Goal: Find specific page/section: Find specific page/section

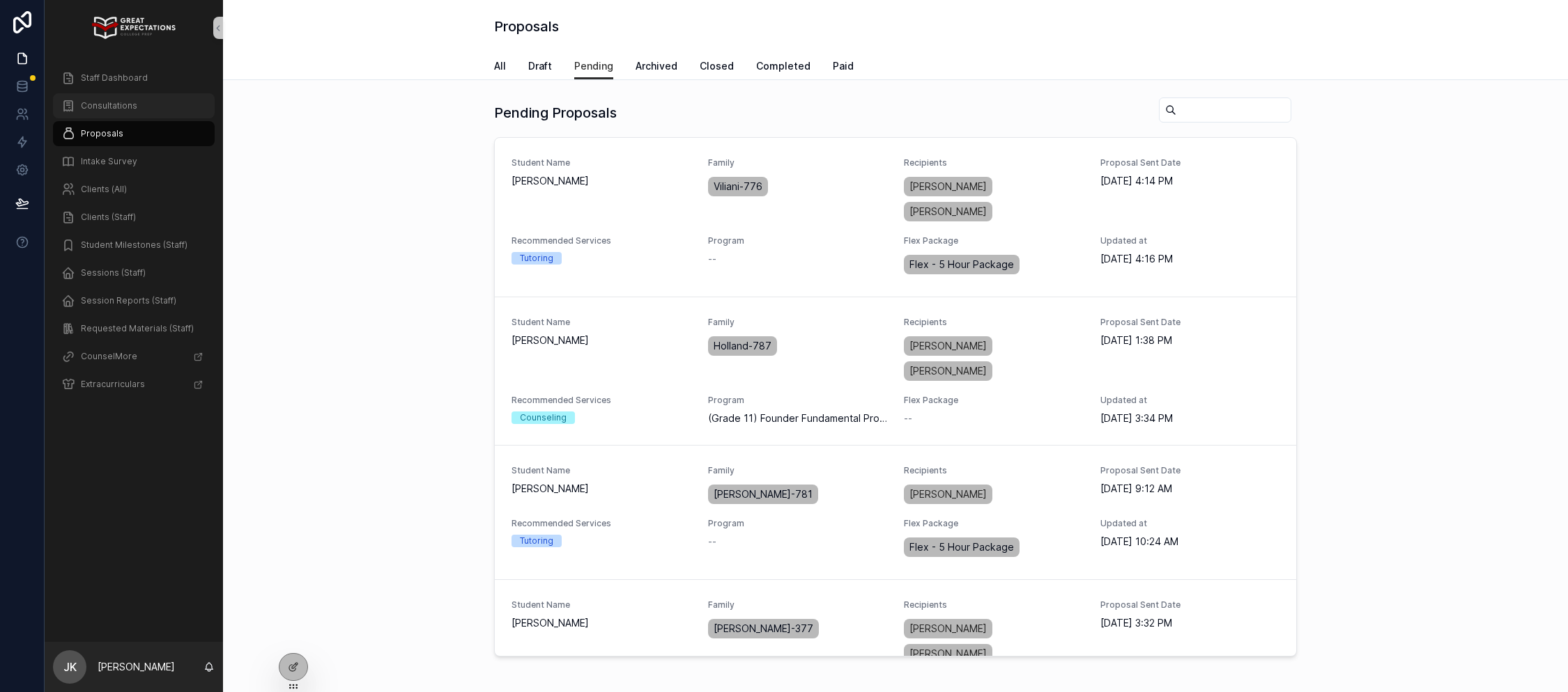
click at [116, 106] on span "Consultations" at bounding box center [109, 106] width 56 height 11
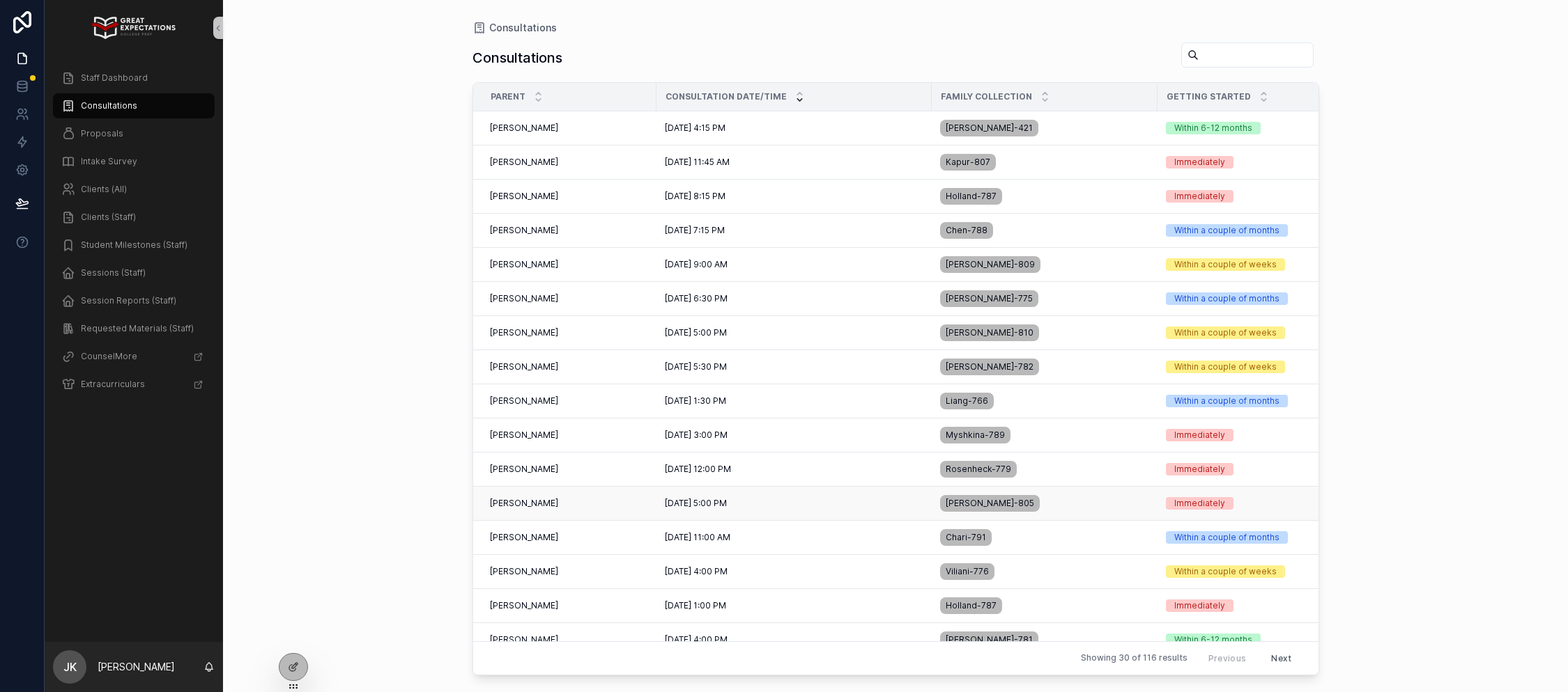
click at [574, 504] on div "[PERSON_NAME] [PERSON_NAME]" at bounding box center [568, 503] width 158 height 11
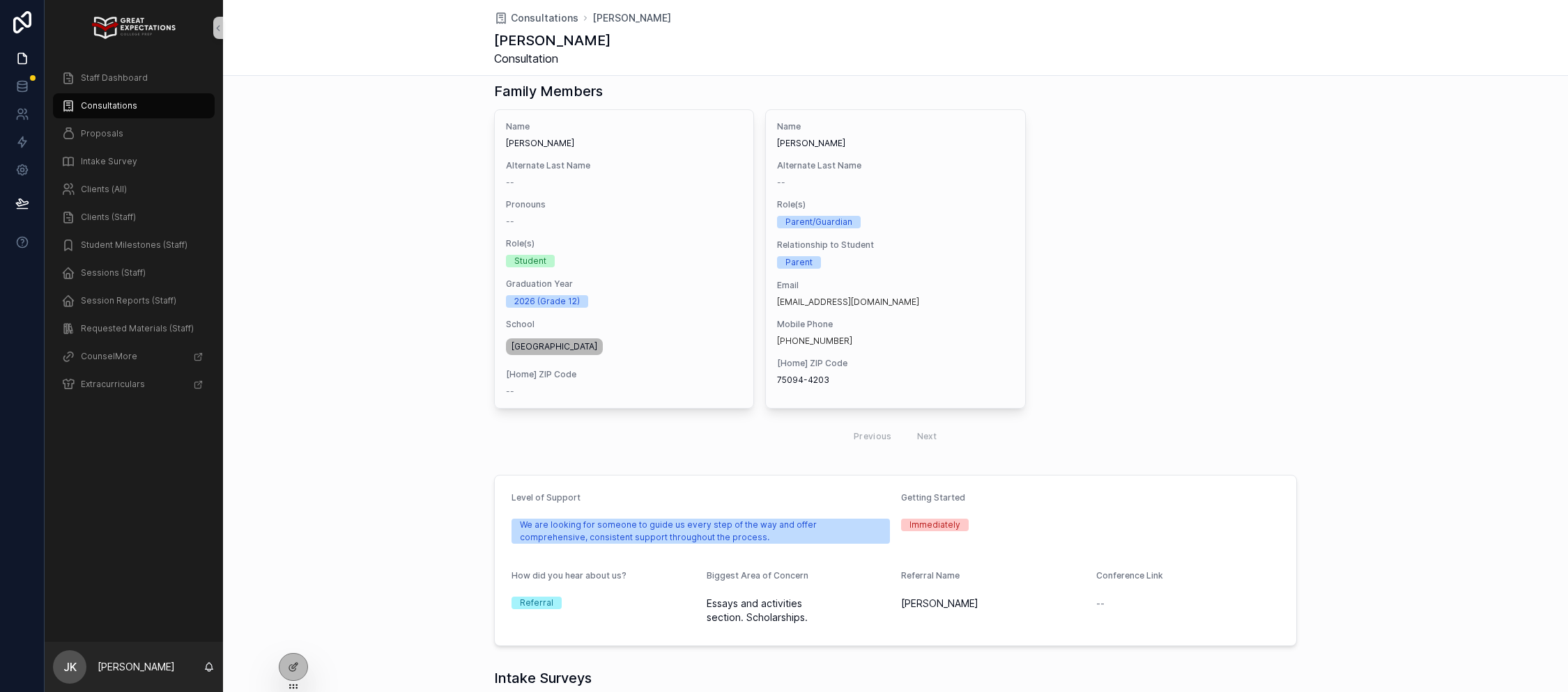
scroll to position [112, 0]
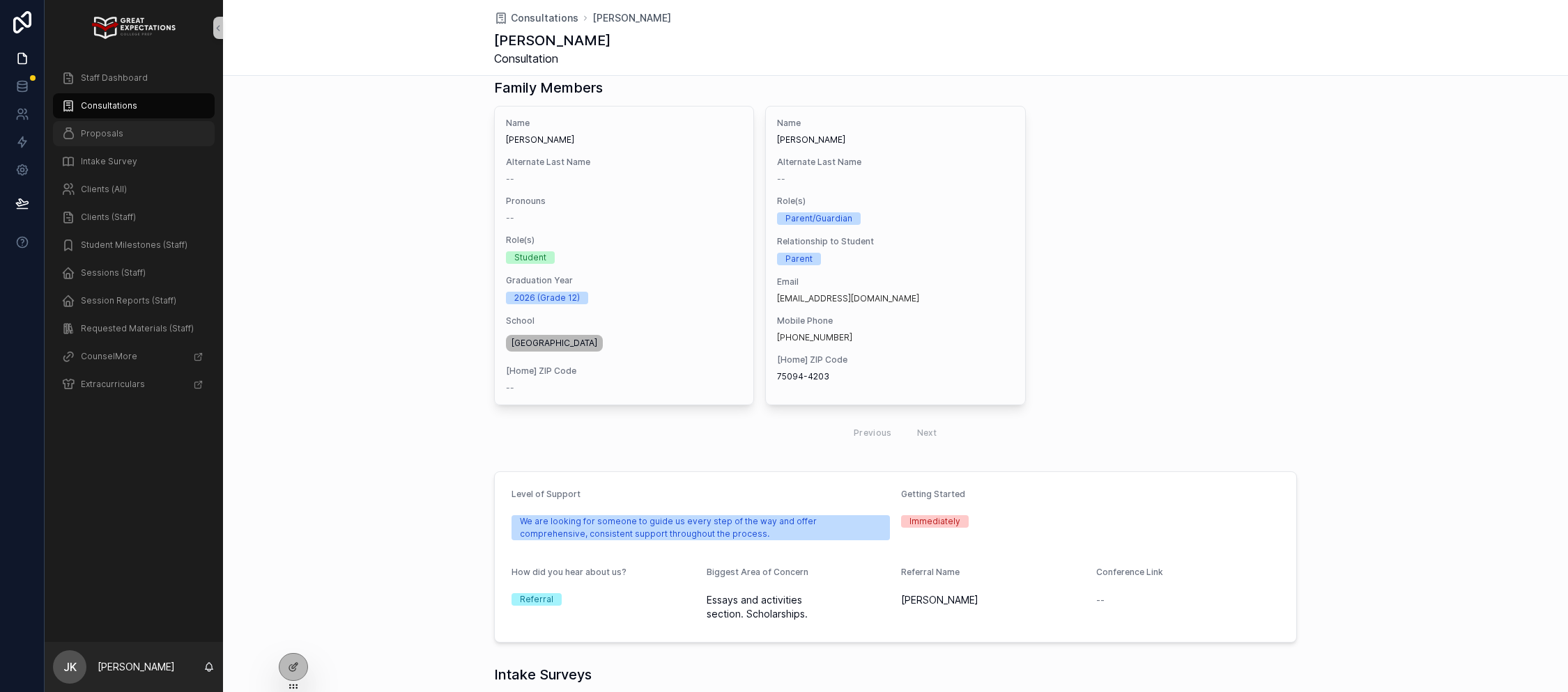
click at [100, 138] on span "Proposals" at bounding box center [102, 133] width 43 height 11
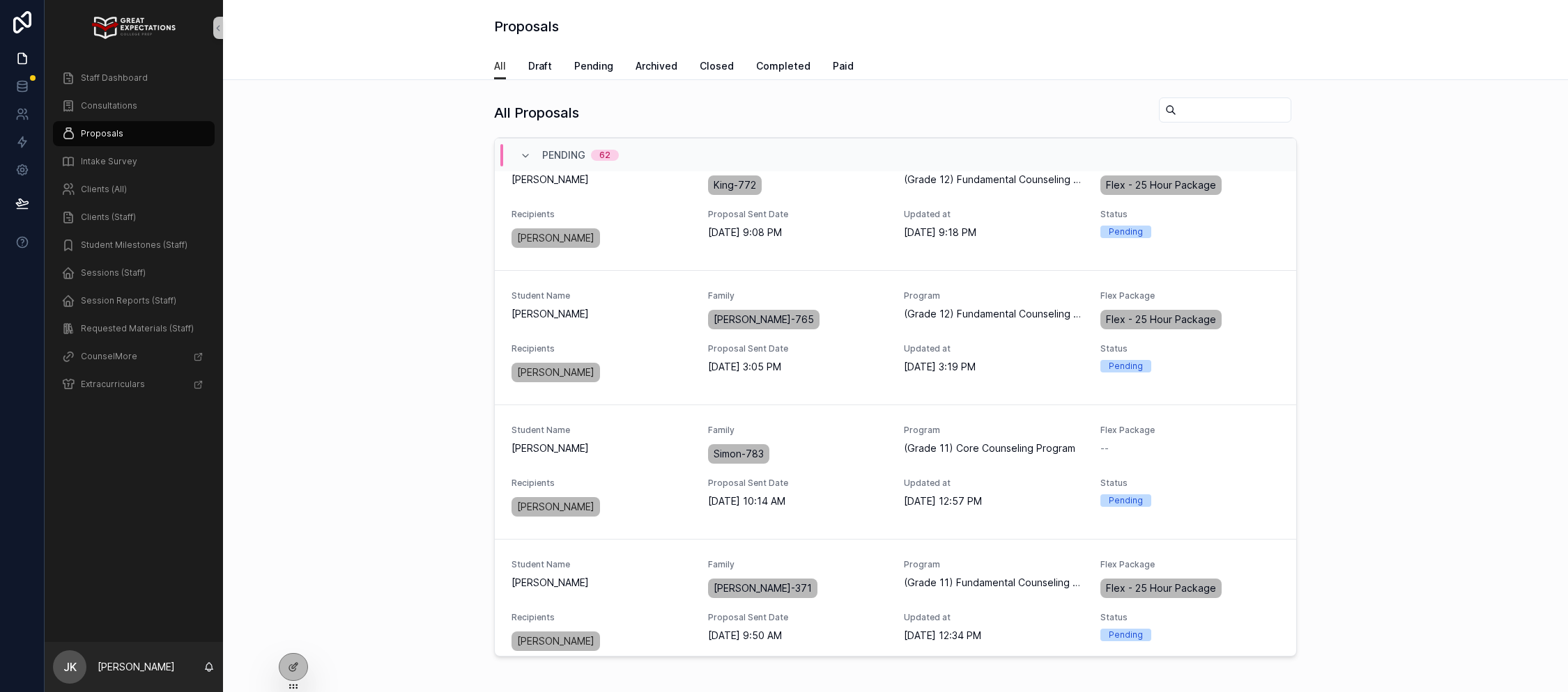
scroll to position [1226, 0]
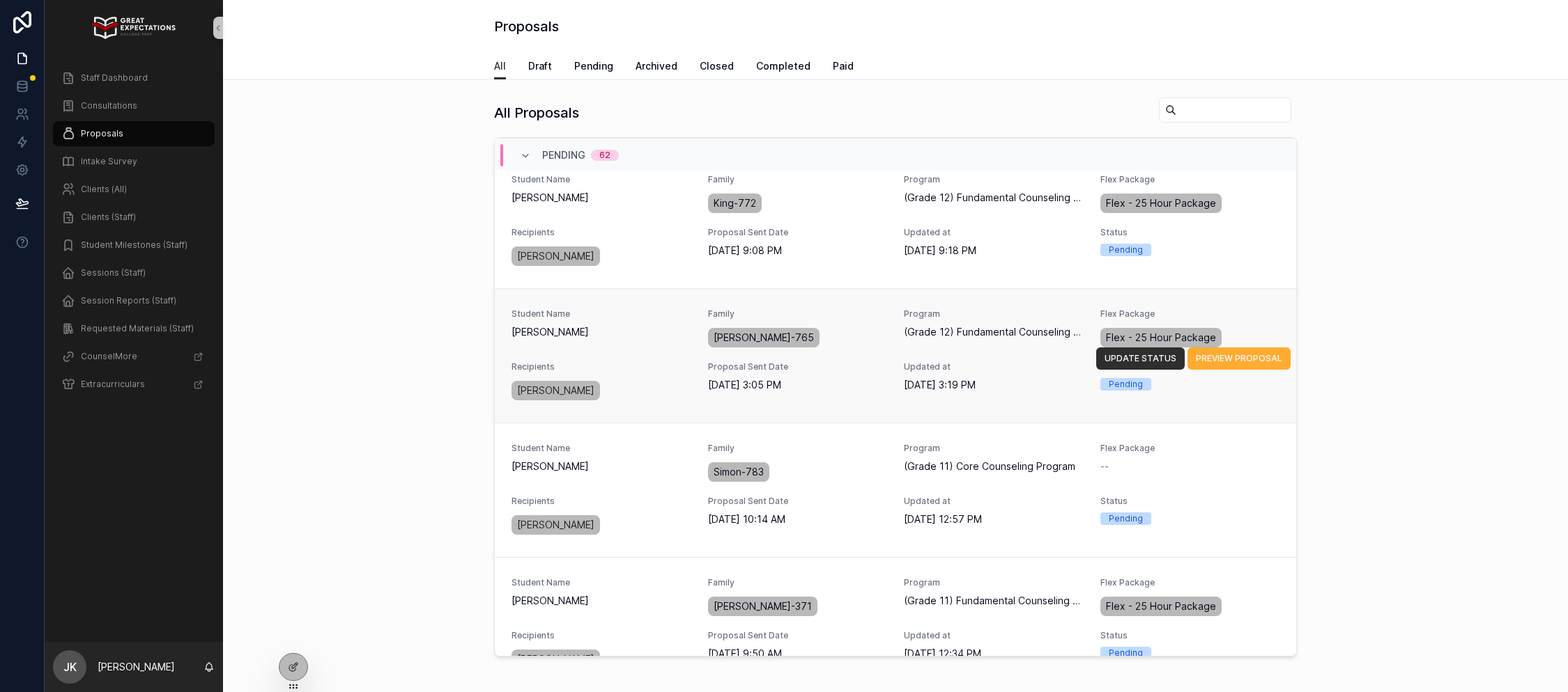
click at [638, 309] on div "Student Name [PERSON_NAME]" at bounding box center [601, 329] width 179 height 42
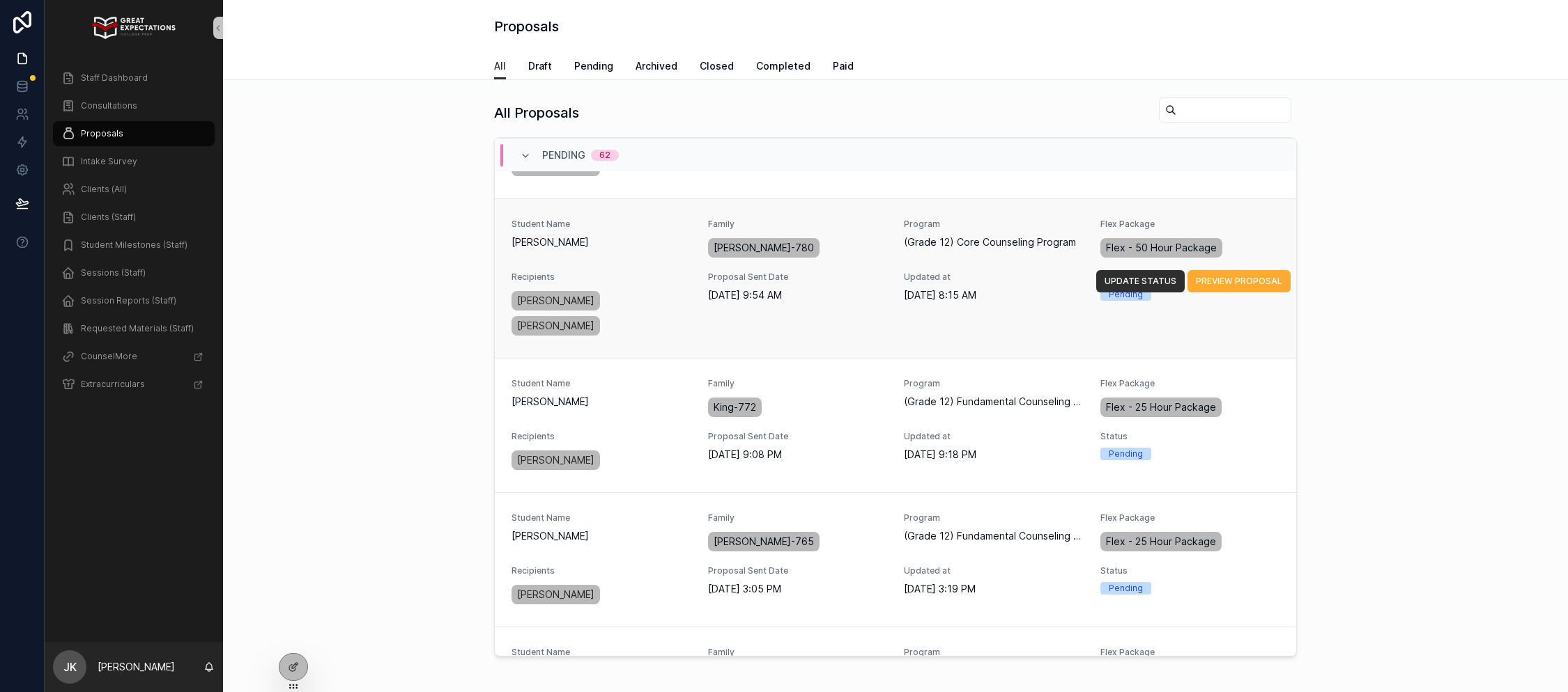
scroll to position [1021, 0]
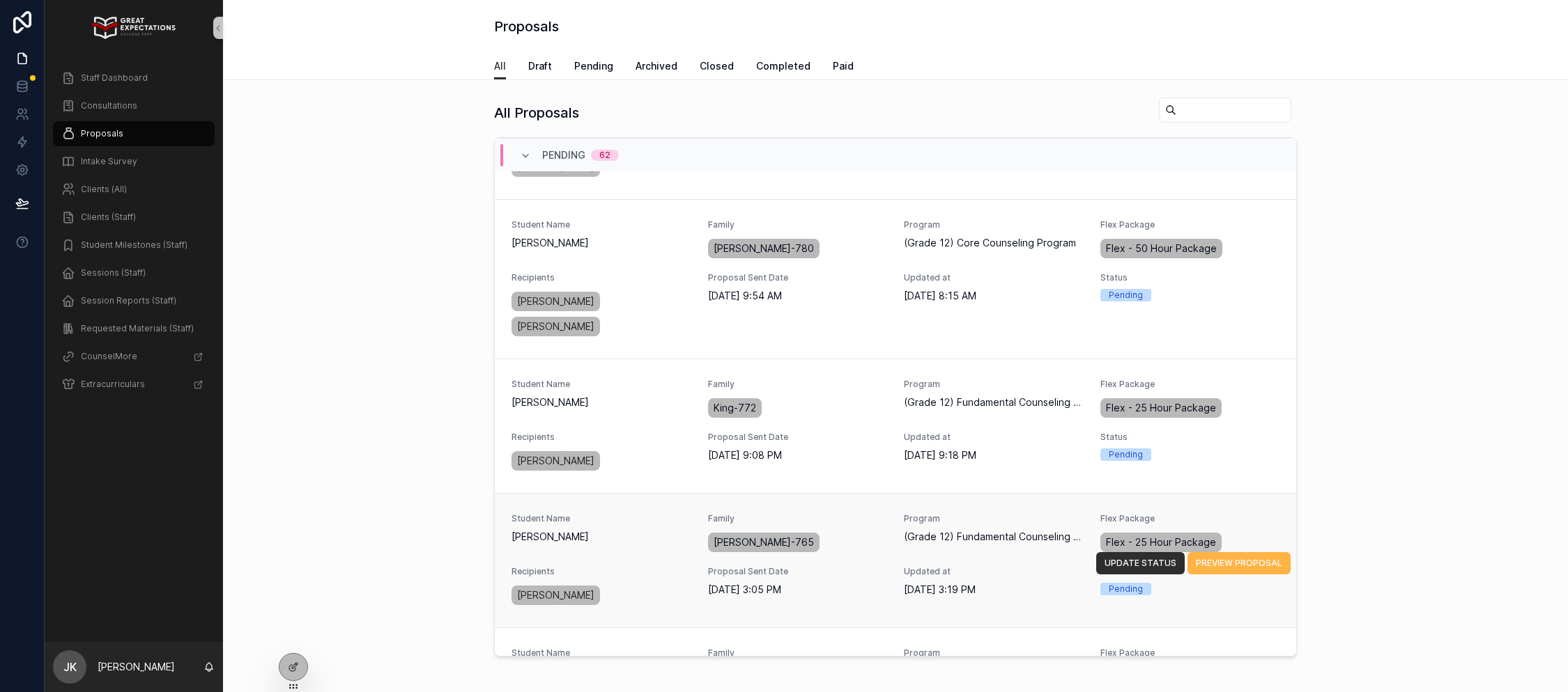
click at [1255, 552] on button "PREVIEW PROPOSAL" at bounding box center [1239, 563] width 103 height 22
